Goal: Check status

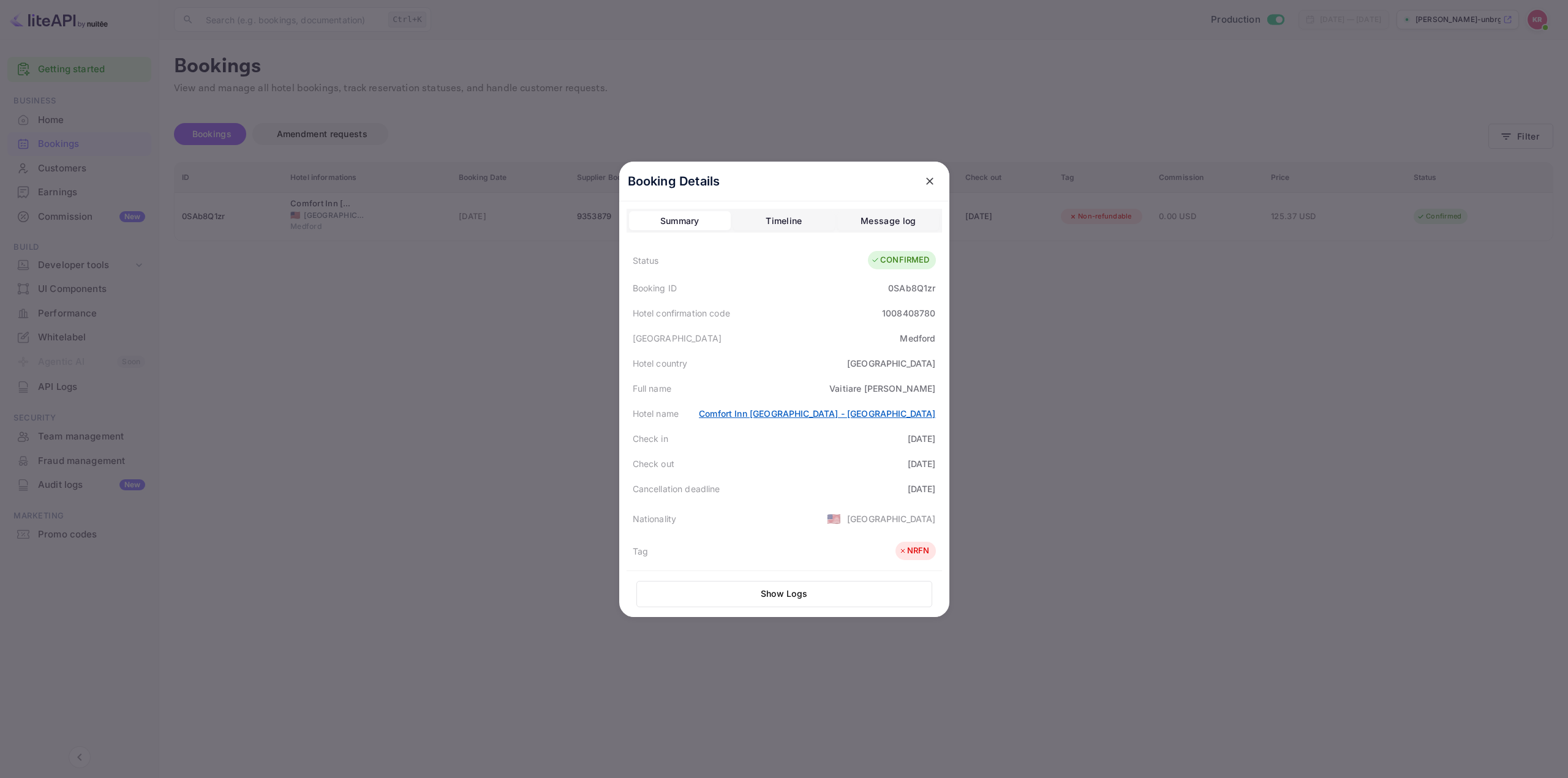
click at [824, 413] on link "Comfort Inn [GEOGRAPHIC_DATA] - [GEOGRAPHIC_DATA]" at bounding box center [817, 414] width 236 height 11
click at [861, 219] on div "Message log" at bounding box center [888, 220] width 55 height 14
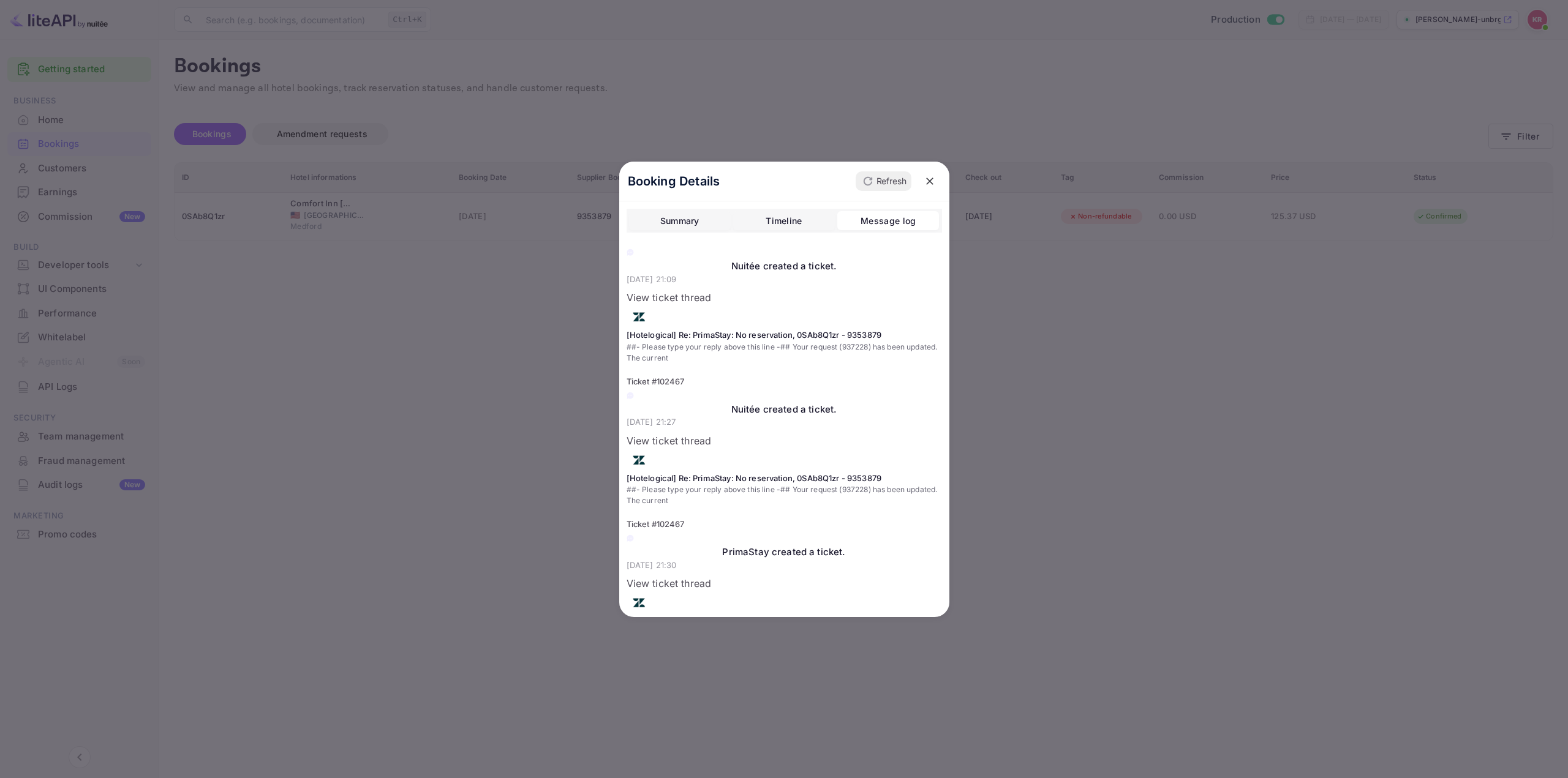
click at [787, 219] on div "Timeline" at bounding box center [783, 220] width 36 height 14
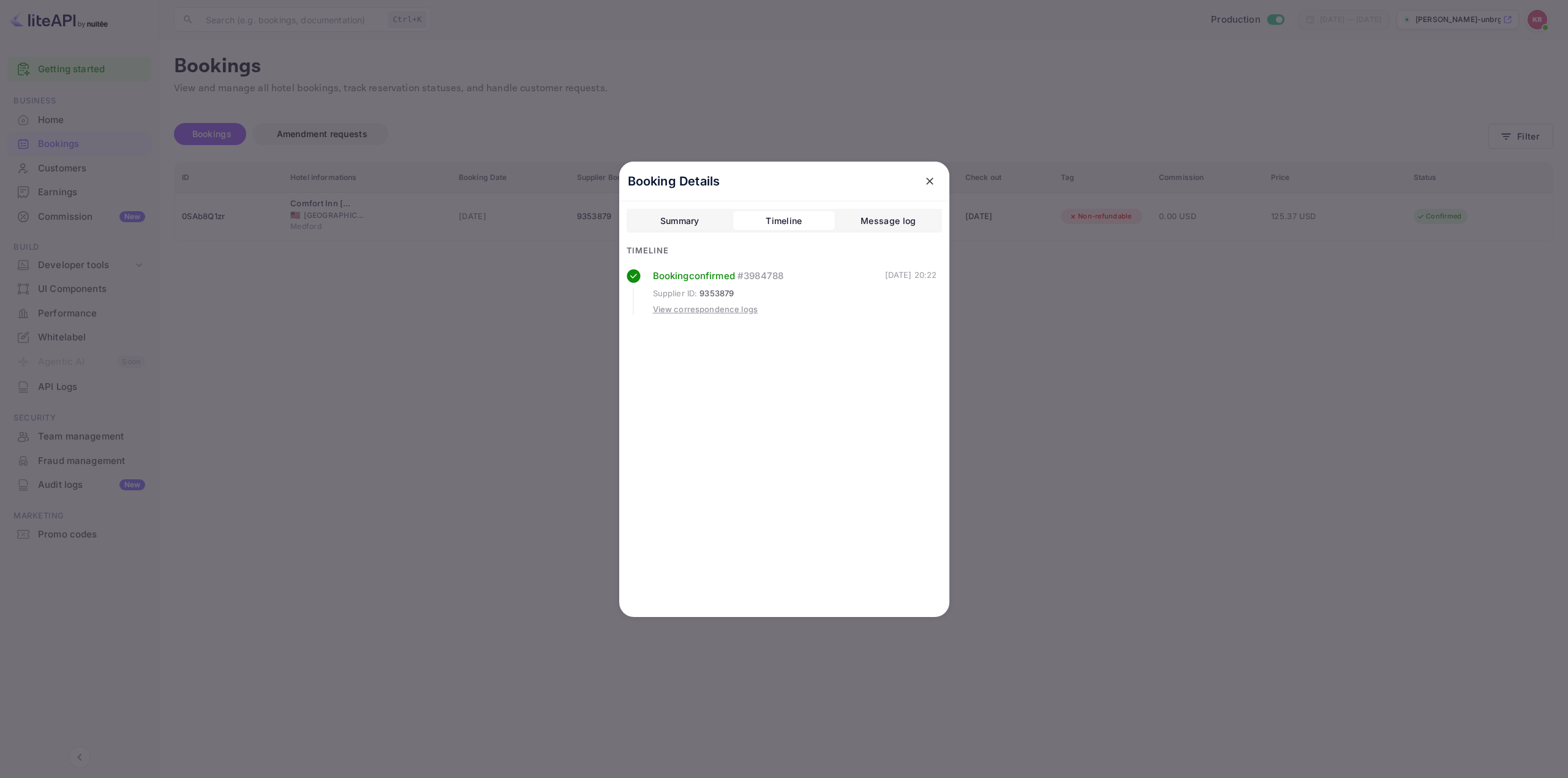
click at [694, 220] on div "Summary" at bounding box center [679, 220] width 39 height 14
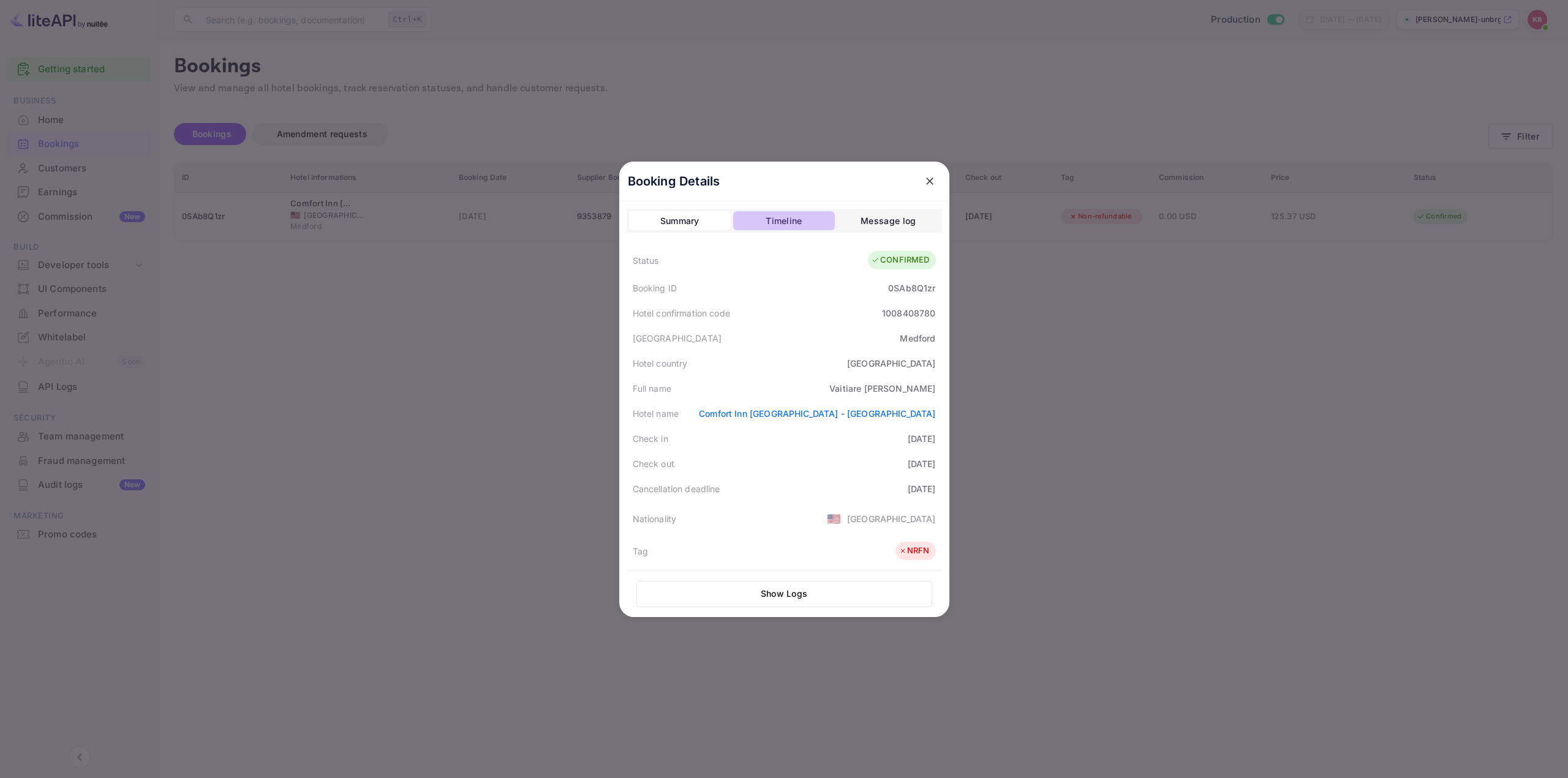
click at [768, 222] on div "Timeline" at bounding box center [783, 220] width 36 height 14
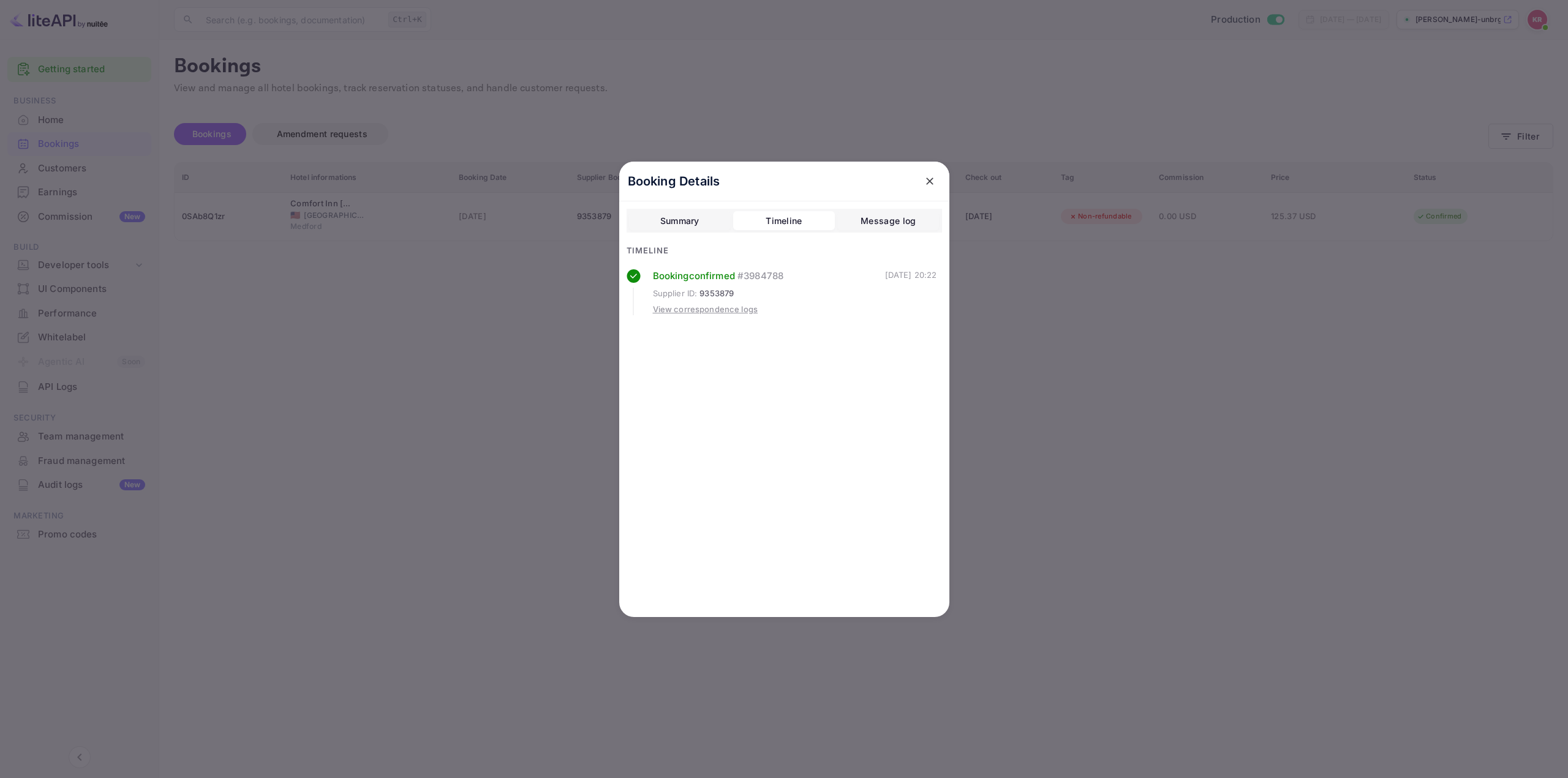
click at [726, 309] on div "View correspondence logs" at bounding box center [705, 309] width 105 height 12
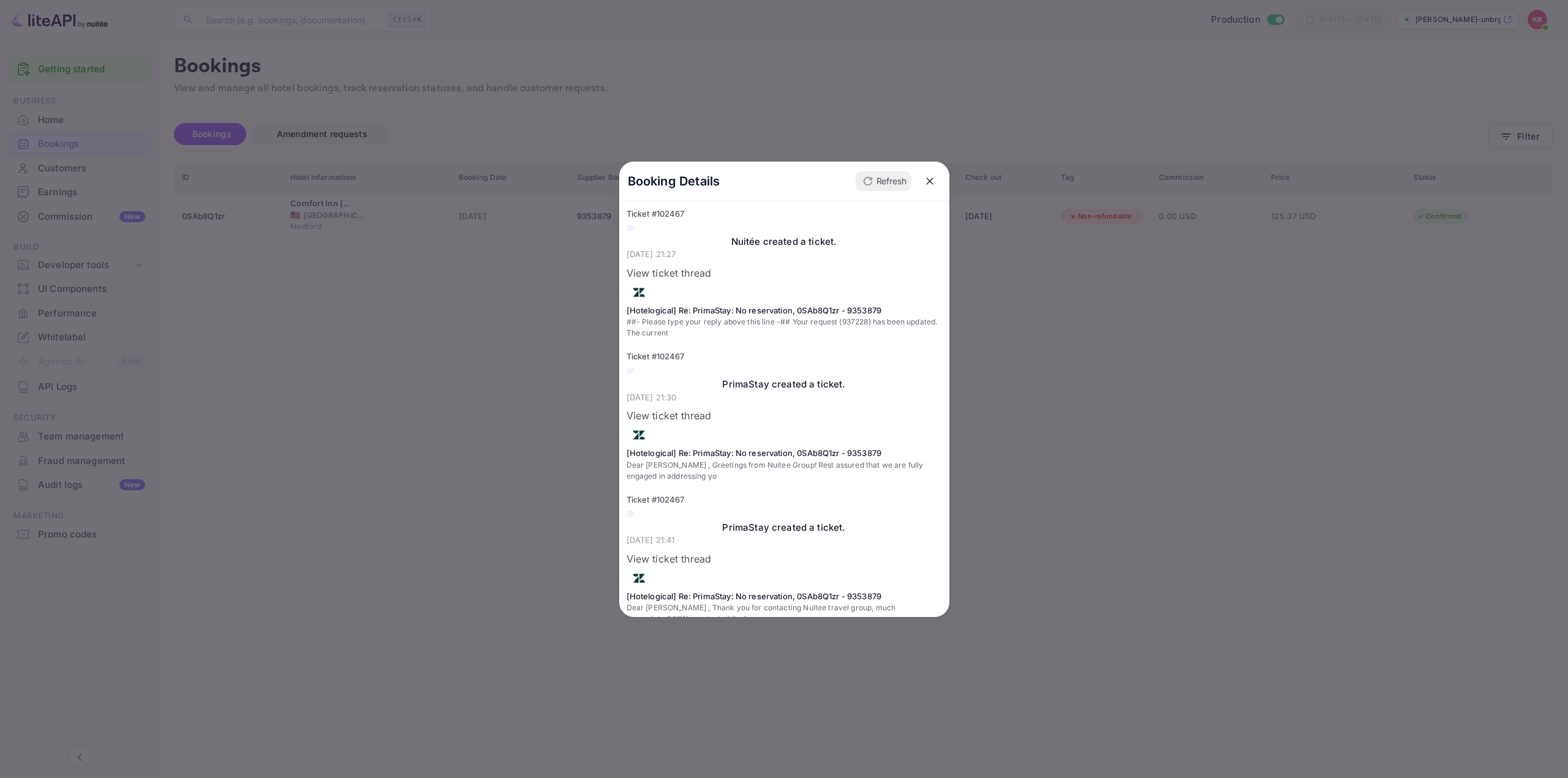
scroll to position [165, 0]
drag, startPoint x: 803, startPoint y: 297, endPoint x: 671, endPoint y: 272, distance: 134.3
click at [671, 283] on div "[Hotelogical] Re: PrimaStay: No reservation, 0SAb8Q1zr - 9353879 ##- Please typ…" at bounding box center [784, 325] width 316 height 83
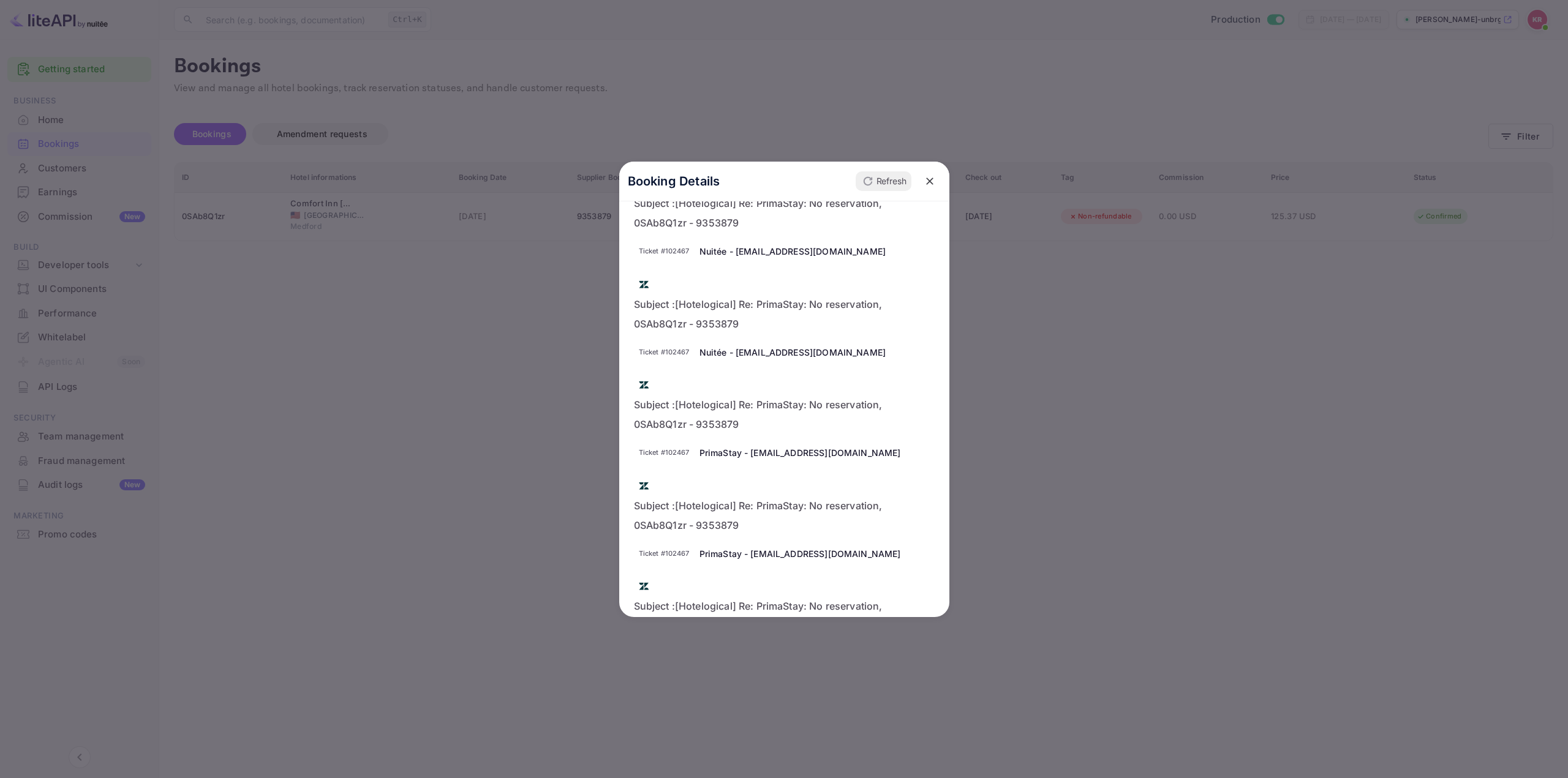
scroll to position [0, 0]
click at [650, 258] on p "Back" at bounding box center [649, 251] width 21 height 13
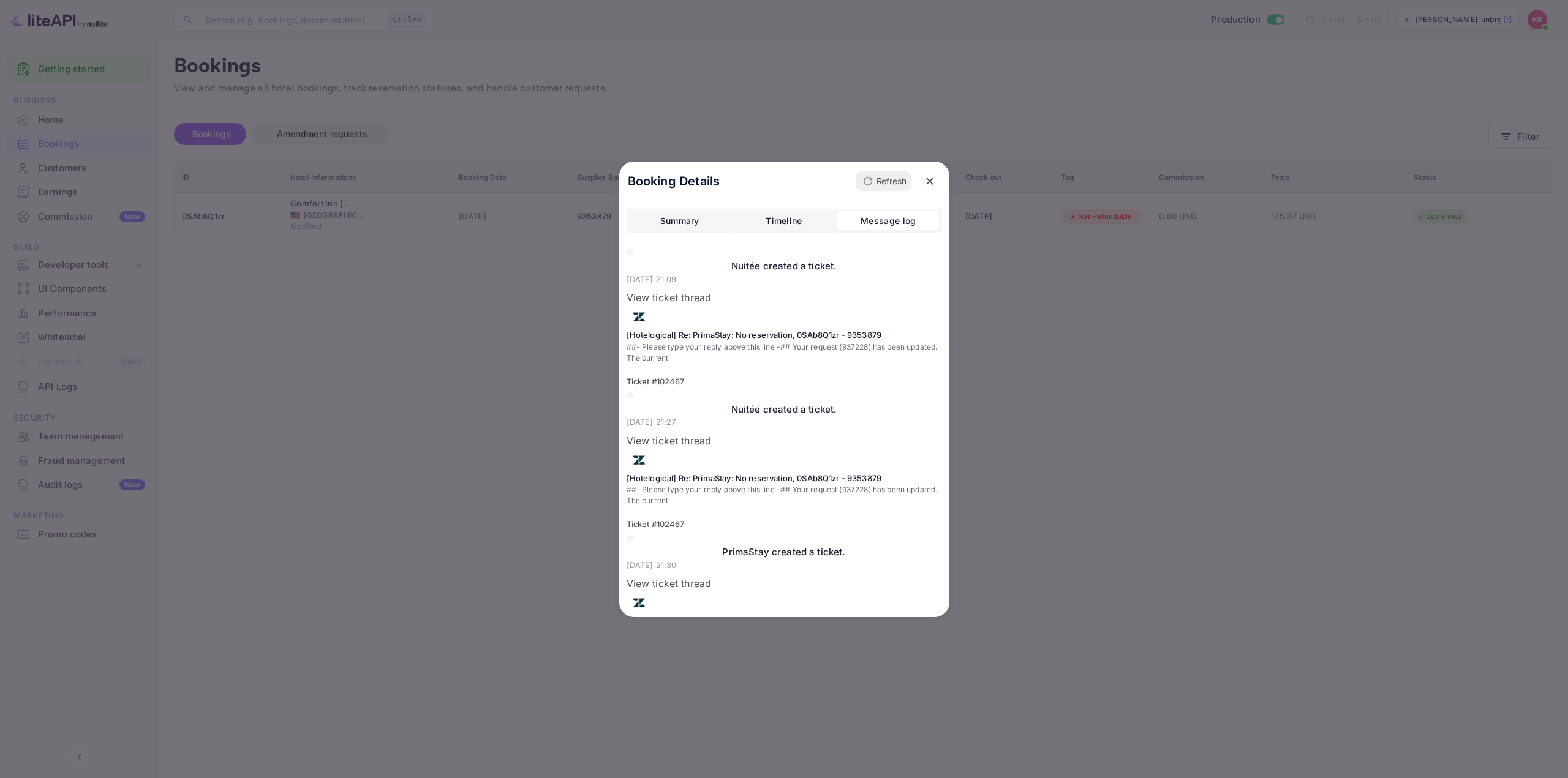
click at [665, 210] on div "Summary Timeline Message log" at bounding box center [784, 221] width 316 height 24
click at [672, 221] on div "Summary" at bounding box center [679, 220] width 39 height 14
